Goal: Task Accomplishment & Management: Manage account settings

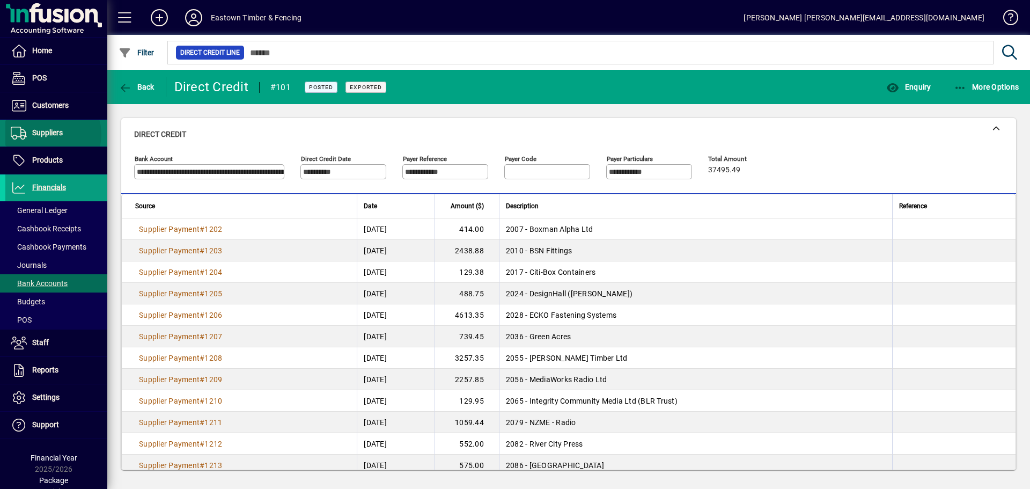
click at [49, 134] on span "Suppliers" at bounding box center [47, 132] width 31 height 9
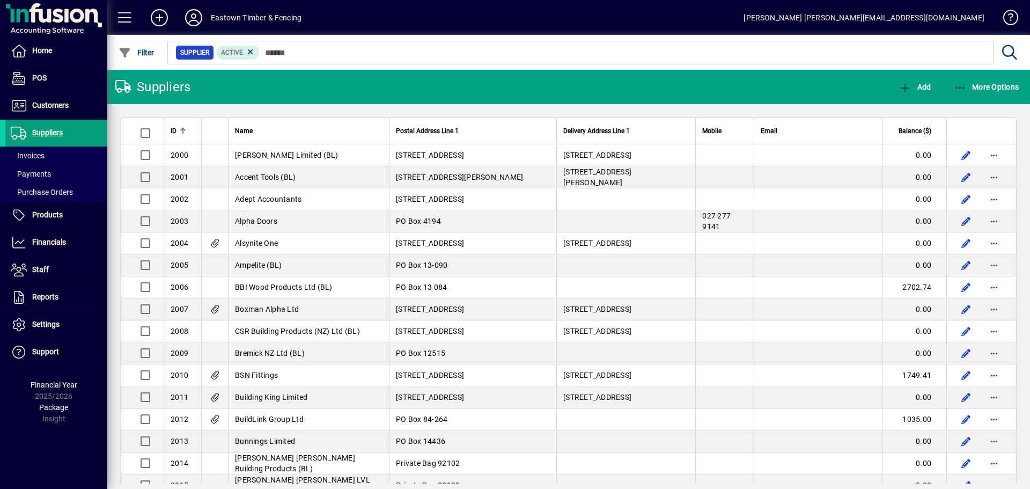
click at [196, 19] on icon at bounding box center [193, 17] width 21 height 17
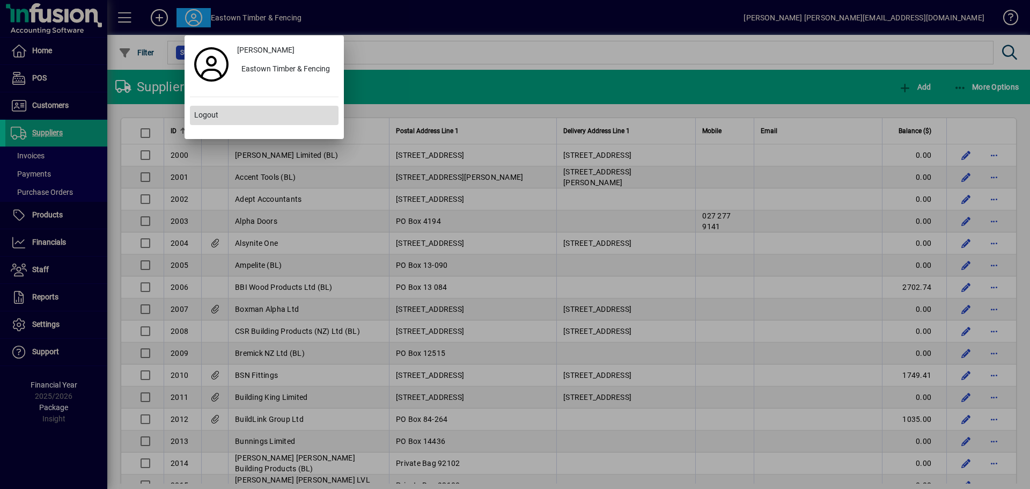
click at [223, 119] on span at bounding box center [264, 115] width 149 height 26
